Goal: Information Seeking & Learning: Learn about a topic

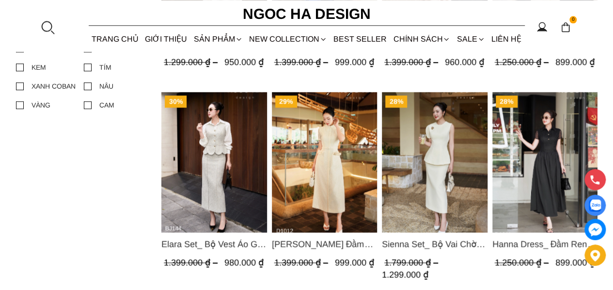
scroll to position [577, 0]
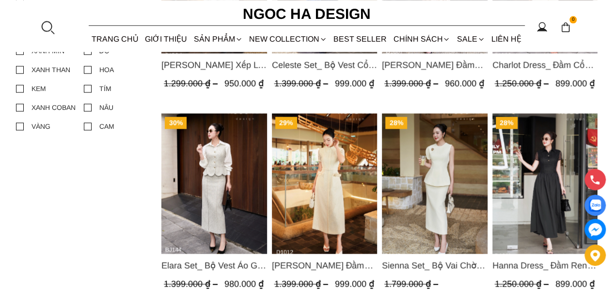
click at [41, 26] on div at bounding box center [47, 27] width 15 height 15
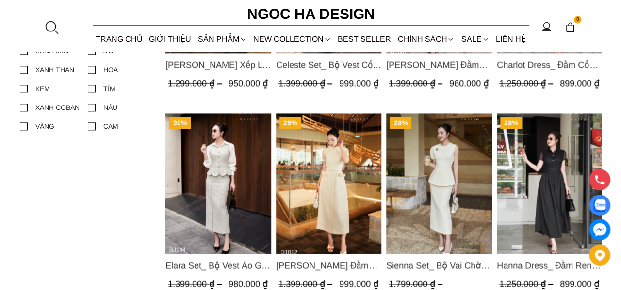
scroll to position [0, 0]
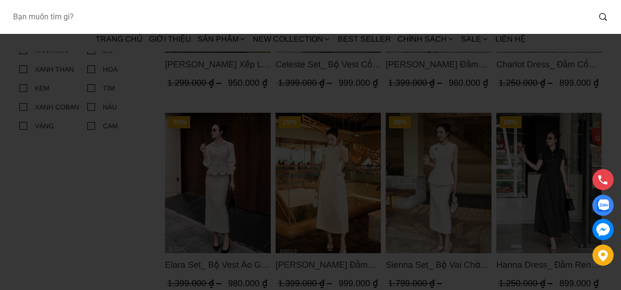
click at [80, 23] on input "Input search Bạn muốn tìm gì?" at bounding box center [297, 17] width 585 height 22
type input "Q007"
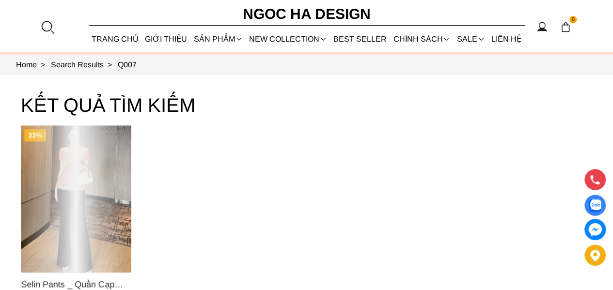
scroll to position [97, 0]
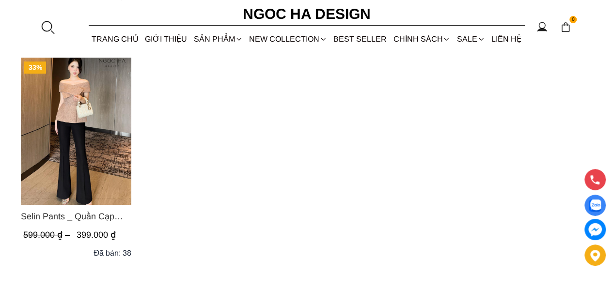
click at [99, 139] on img "Product image - Selin Pants _ Quần Cạp Cao Xếp Ly Giữa 2 màu Đen, Cam - Q007" at bounding box center [76, 131] width 111 height 147
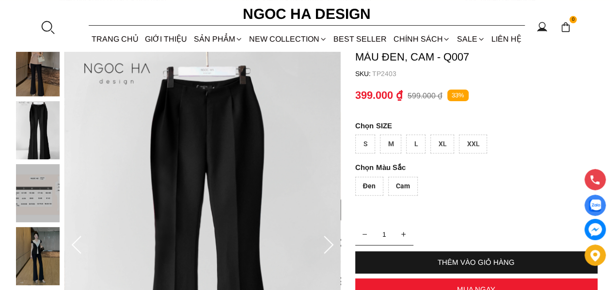
scroll to position [97, 0]
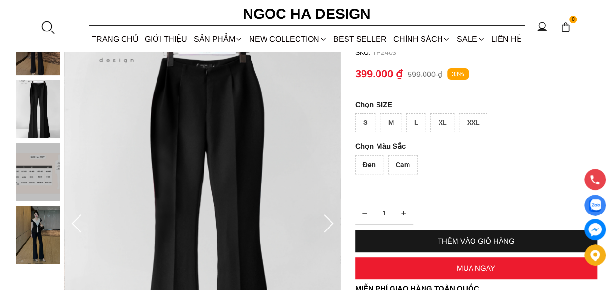
click at [74, 225] on icon at bounding box center [76, 224] width 10 height 18
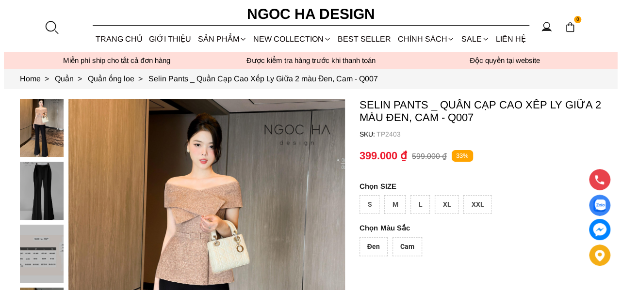
scroll to position [0, 0]
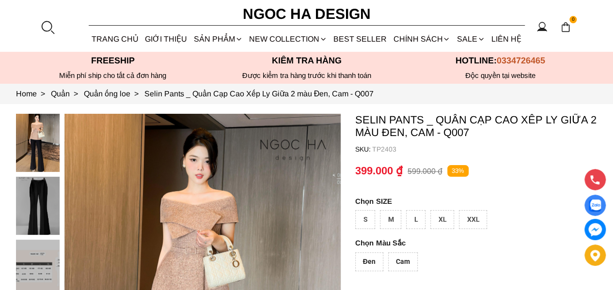
click at [44, 25] on div at bounding box center [47, 27] width 15 height 15
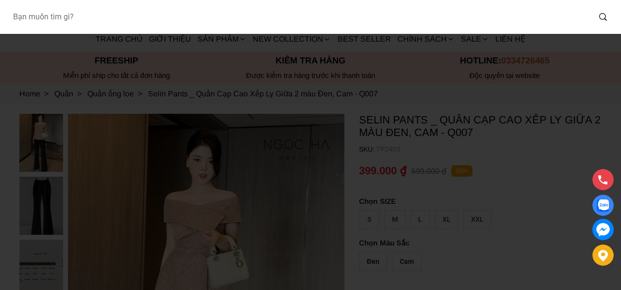
click at [125, 17] on input "Input search Bạn muốn tìm gì?" at bounding box center [297, 17] width 585 height 22
paste input "Q061"
type input "Q061"
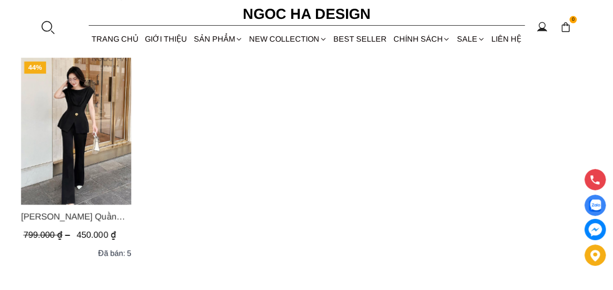
click at [76, 129] on img "Product image - Jenny Pants_ Quần Loe Dài Có Cạp Màu Đen Q061" at bounding box center [76, 131] width 111 height 147
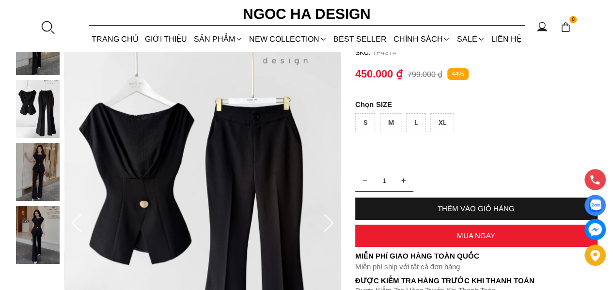
click at [76, 219] on icon at bounding box center [76, 223] width 10 height 18
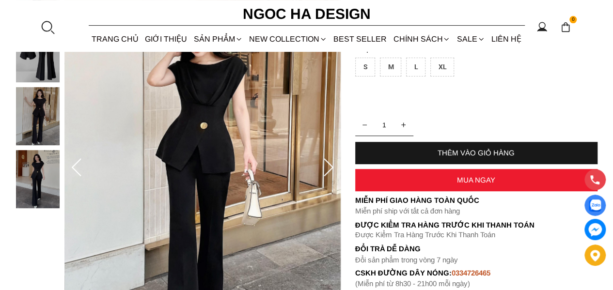
scroll to position [97, 0]
